Goal: Task Accomplishment & Management: Manage account settings

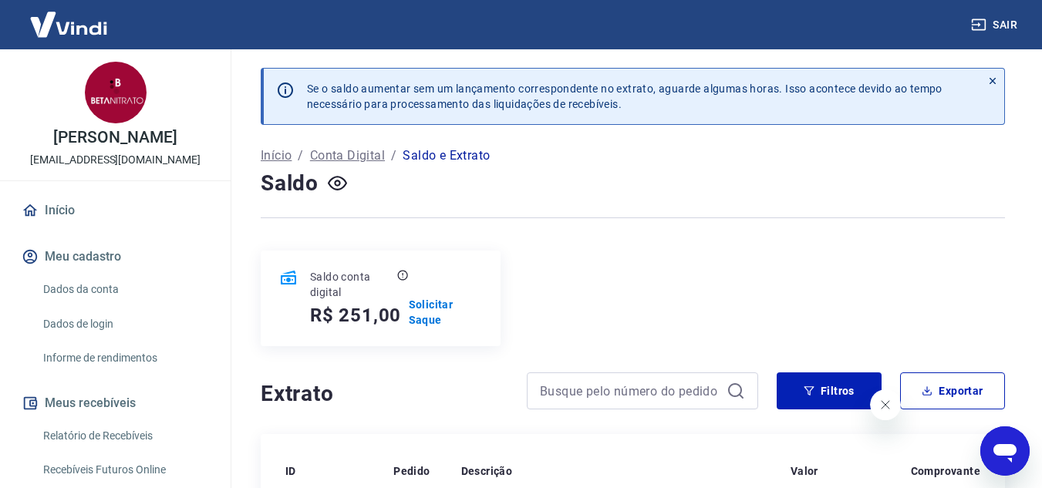
scroll to position [231, 0]
